Goal: Task Accomplishment & Management: Use online tool/utility

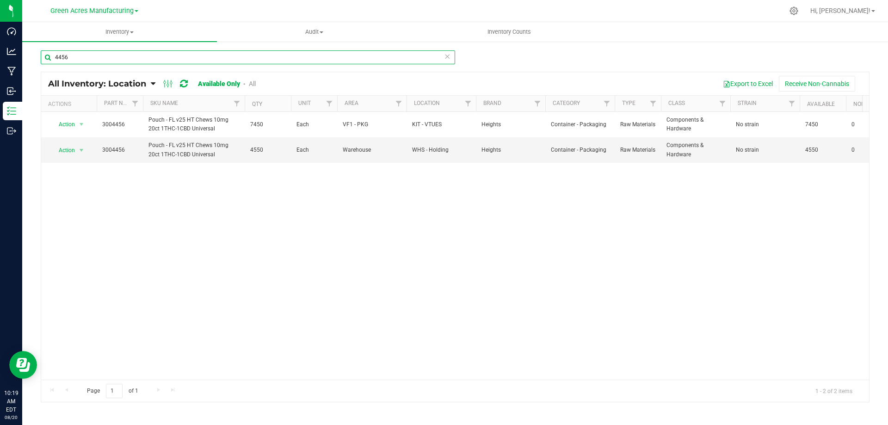
click at [78, 55] on input "4456" at bounding box center [248, 57] width 415 height 14
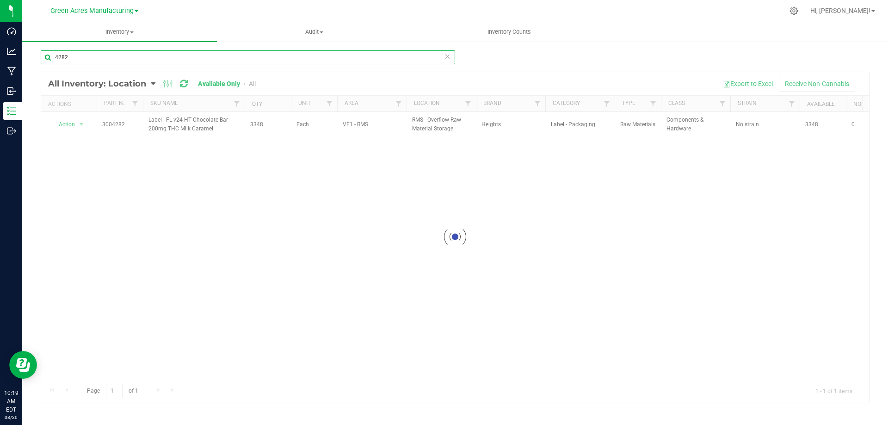
type input "4282"
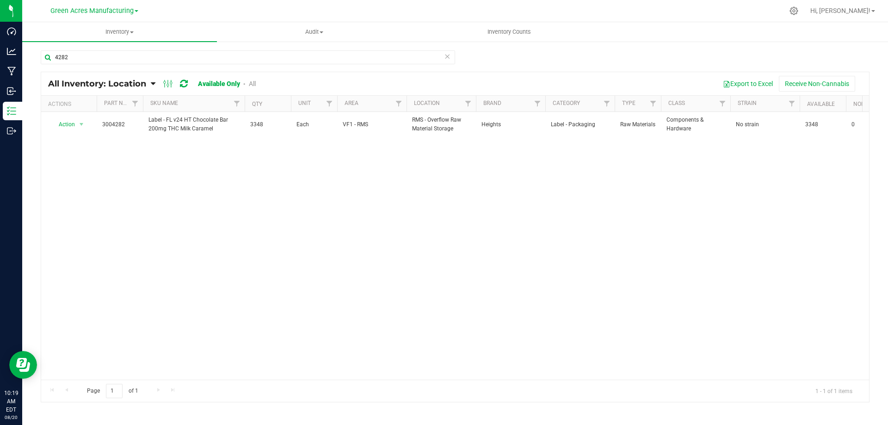
click at [796, 272] on div "Action Action Adjust qty Edit lot numbers Global inventory Locate inventory Pri…" at bounding box center [455, 246] width 828 height 268
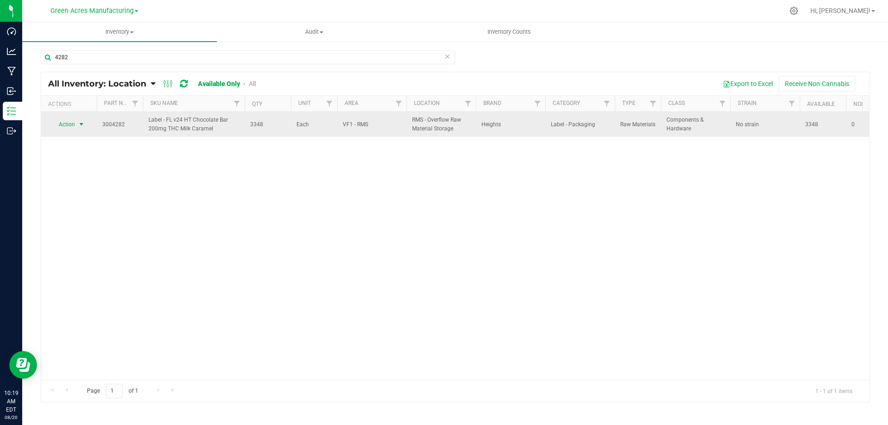
click at [81, 124] on span "select" at bounding box center [81, 124] width 7 height 7
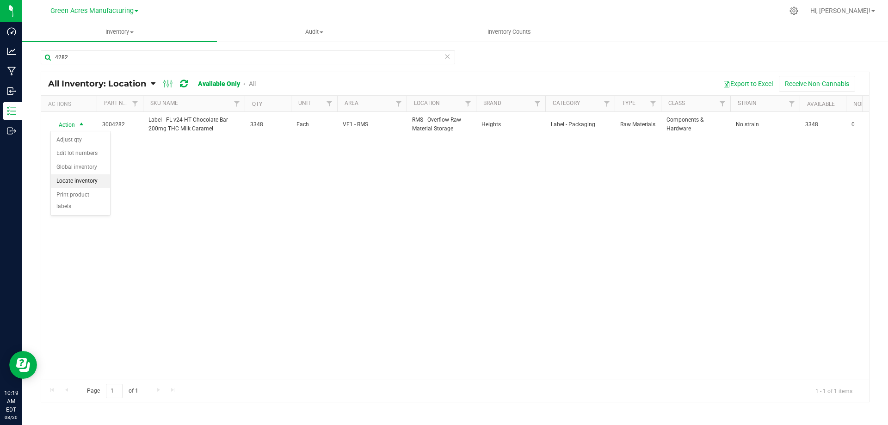
click at [103, 183] on li "Locate inventory" at bounding box center [80, 181] width 59 height 14
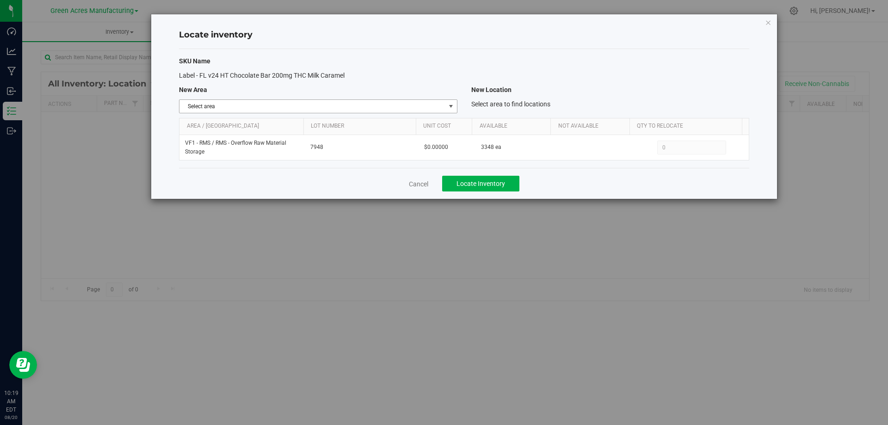
click at [452, 107] on span "select" at bounding box center [450, 106] width 7 height 7
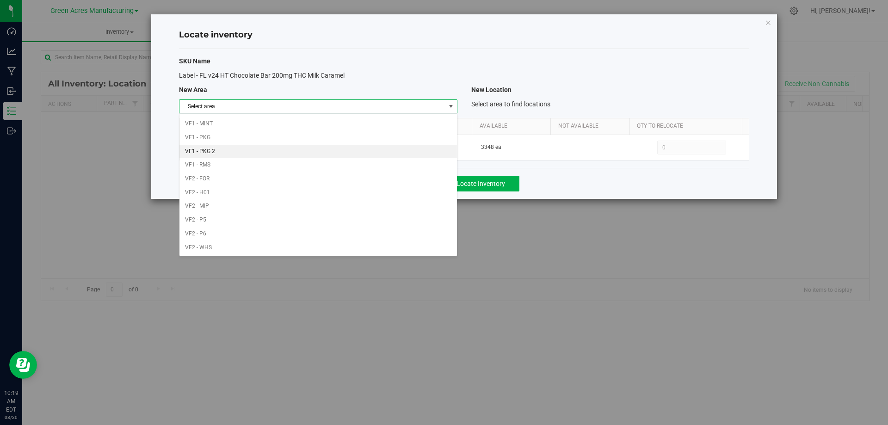
scroll to position [452, 0]
click at [398, 117] on li "VF1 - PKG" at bounding box center [318, 124] width 277 height 14
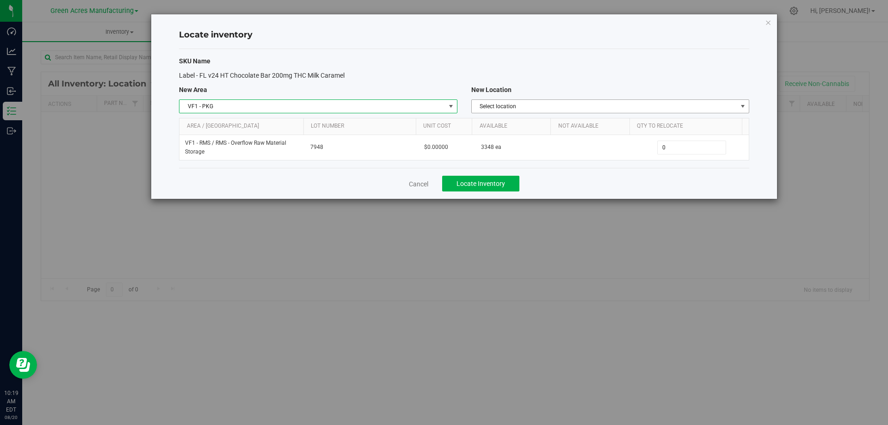
click at [584, 107] on span "Select location" at bounding box center [605, 106] width 266 height 13
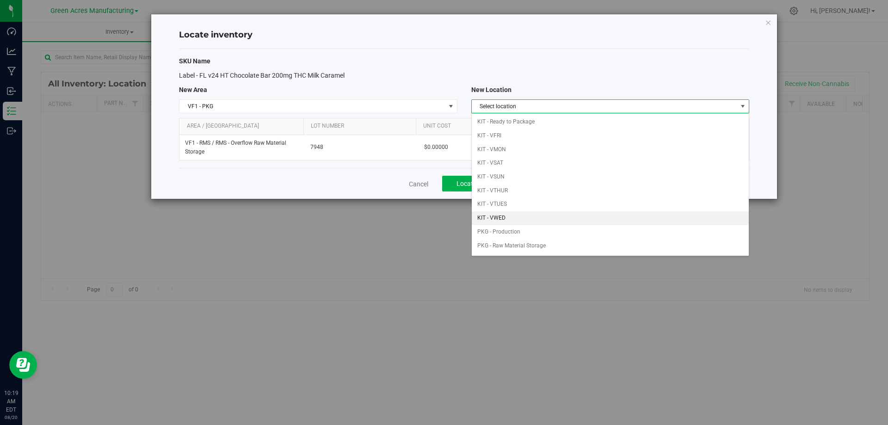
click at [520, 217] on li "KIT - VWED" at bounding box center [610, 218] width 277 height 14
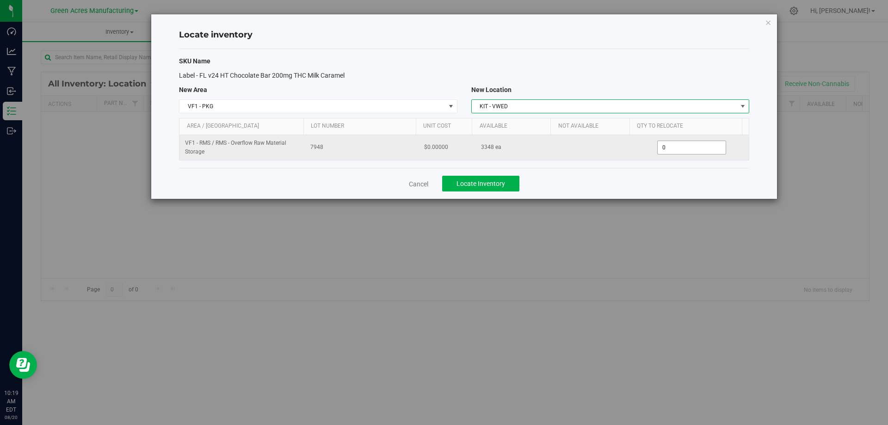
click at [681, 151] on span "0 0" at bounding box center [691, 148] width 69 height 14
click at [681, 151] on input "0" at bounding box center [692, 147] width 68 height 13
type input "348"
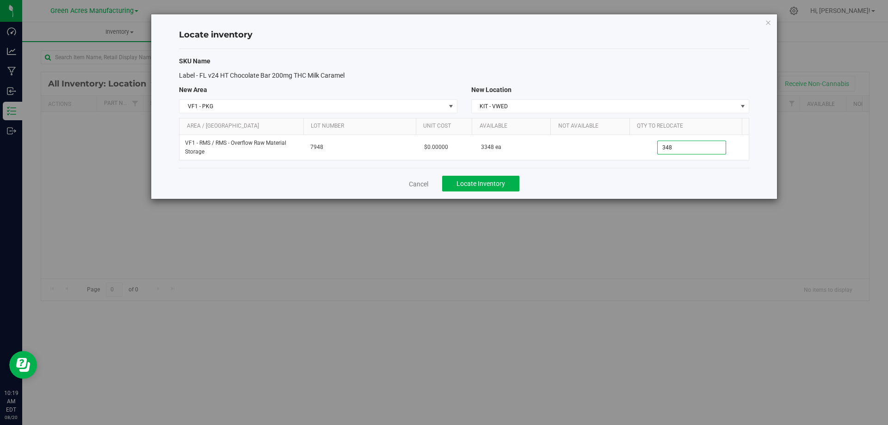
type input "348"
click at [632, 182] on div "Cancel Locate Inventory" at bounding box center [464, 183] width 570 height 31
click at [496, 180] on span "Locate Inventory" at bounding box center [481, 183] width 49 height 7
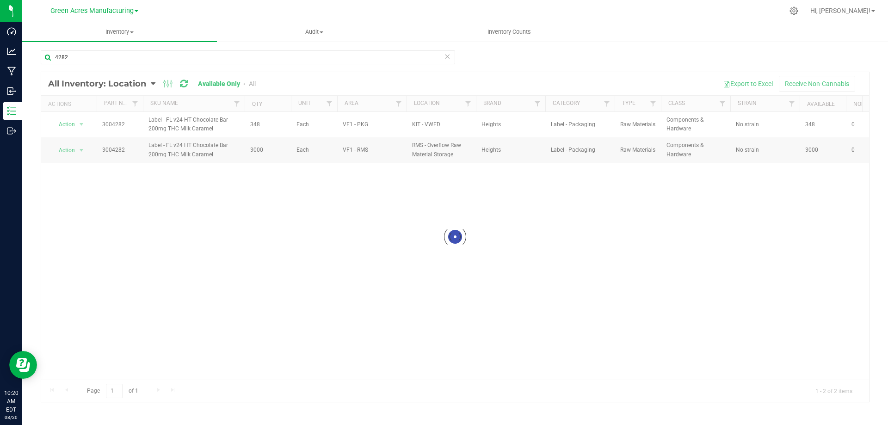
click at [775, 221] on div at bounding box center [455, 237] width 828 height 330
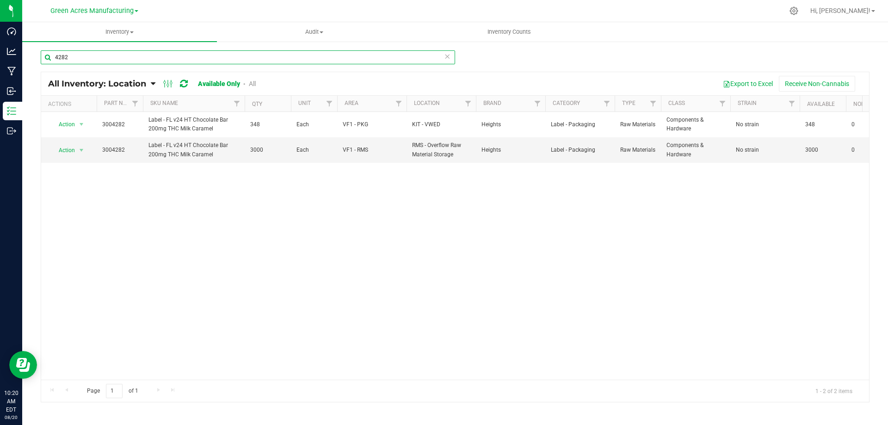
click at [105, 57] on input "4282" at bounding box center [248, 57] width 415 height 14
